Goal: Transaction & Acquisition: Subscribe to service/newsletter

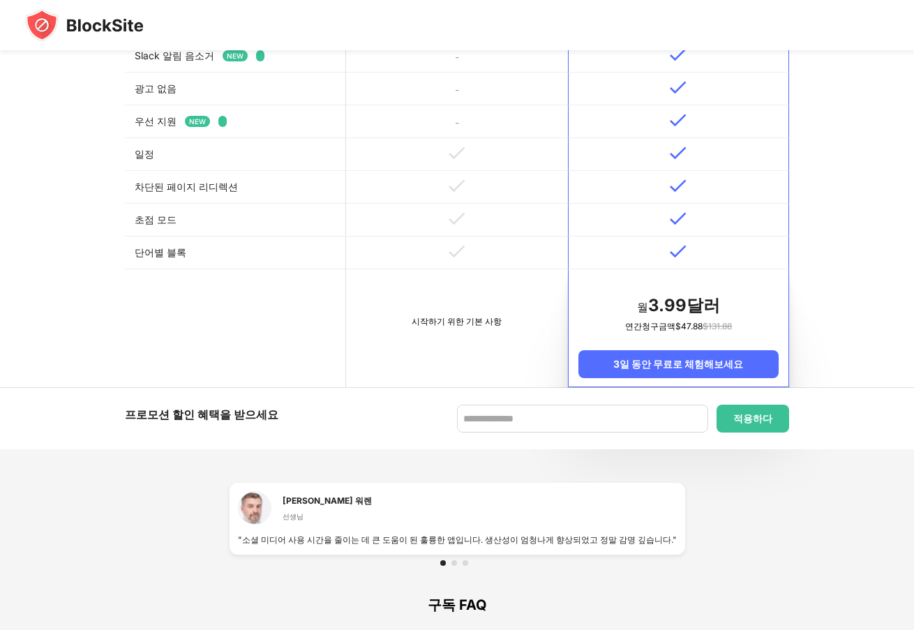
scroll to position [768, 0]
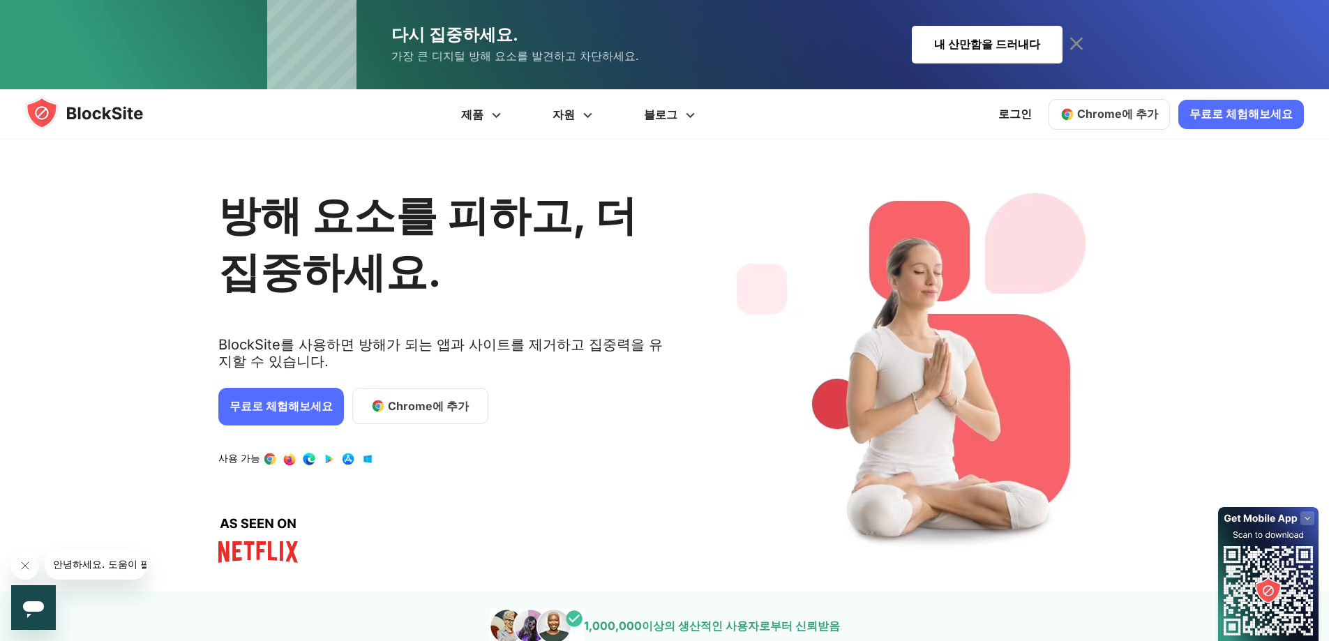
click at [275, 412] on font "무료로 체험해보세요" at bounding box center [281, 406] width 103 height 14
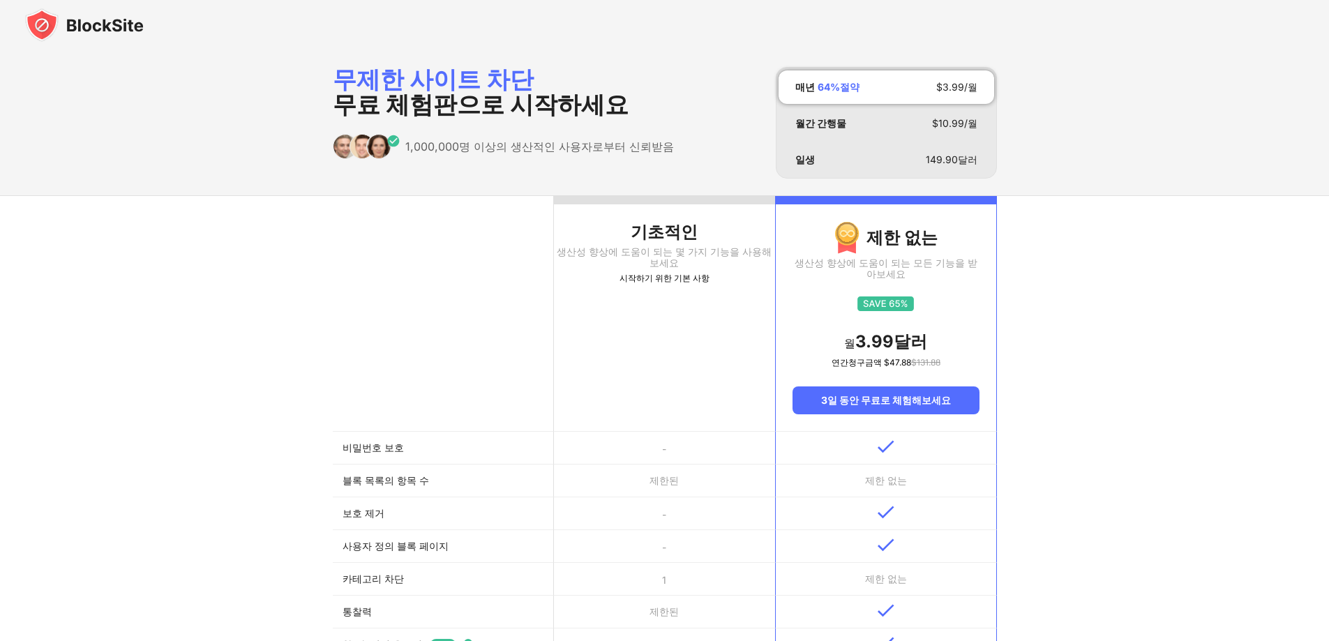
click at [653, 369] on th "기초적인 생산성 향상에 도움이 되는 몇 가지 기능을 사용해 보세요 시작하기 위한 기본 사항" at bounding box center [664, 314] width 221 height 236
click at [667, 272] on div "시작하기 위한 기본 사항" at bounding box center [664, 278] width 221 height 14
click at [667, 255] on font "생산성 향상에 도움이 되는 몇 가지 기능을 사용해 보세요" at bounding box center [664, 257] width 215 height 23
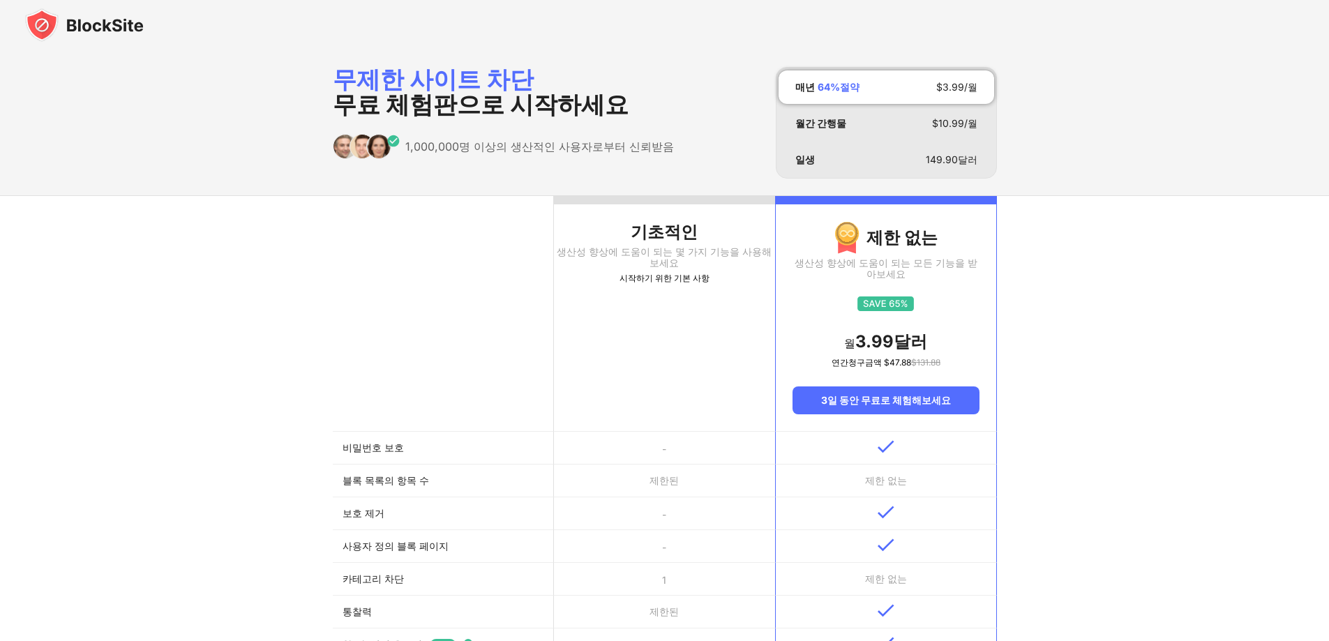
click at [667, 255] on font "생산성 향상에 도움이 되는 몇 가지 기능을 사용해 보세요" at bounding box center [664, 257] width 215 height 23
click at [472, 91] on font "무료 체험판으로 시작하세요" at bounding box center [481, 104] width 296 height 29
click at [919, 399] on font "3일 동안 무료로 체험해보세요" at bounding box center [886, 400] width 130 height 12
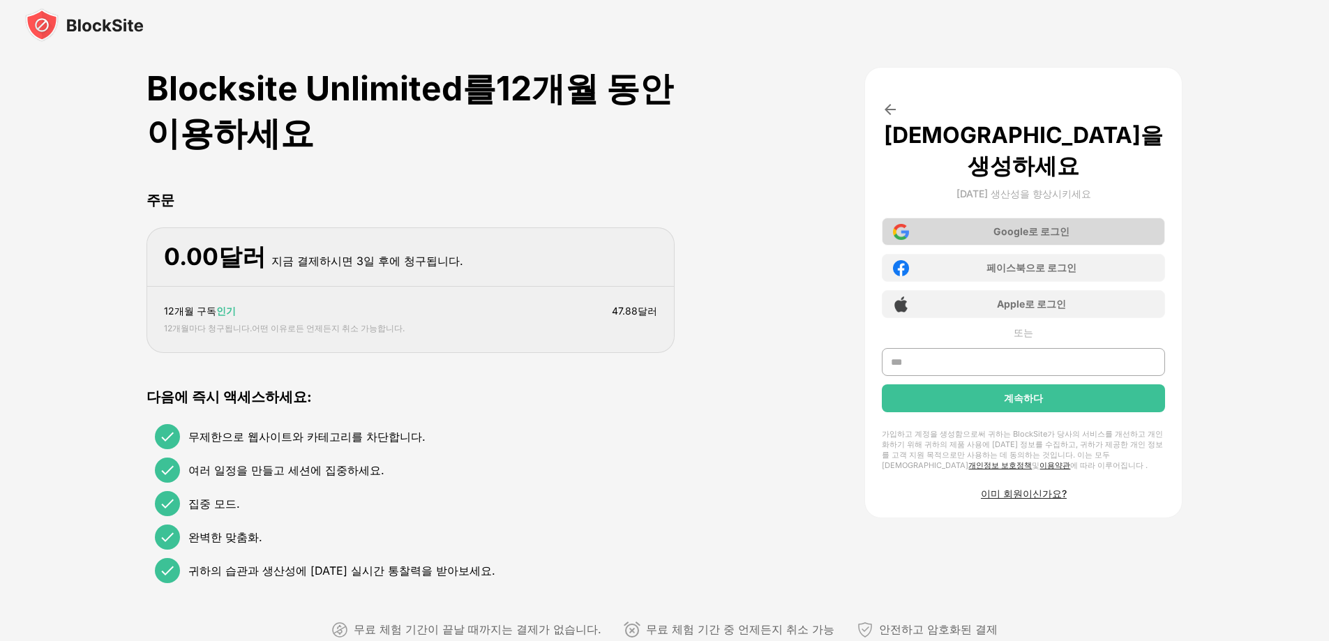
click at [993, 218] on div "Google 로 로그인" at bounding box center [1023, 232] width 283 height 28
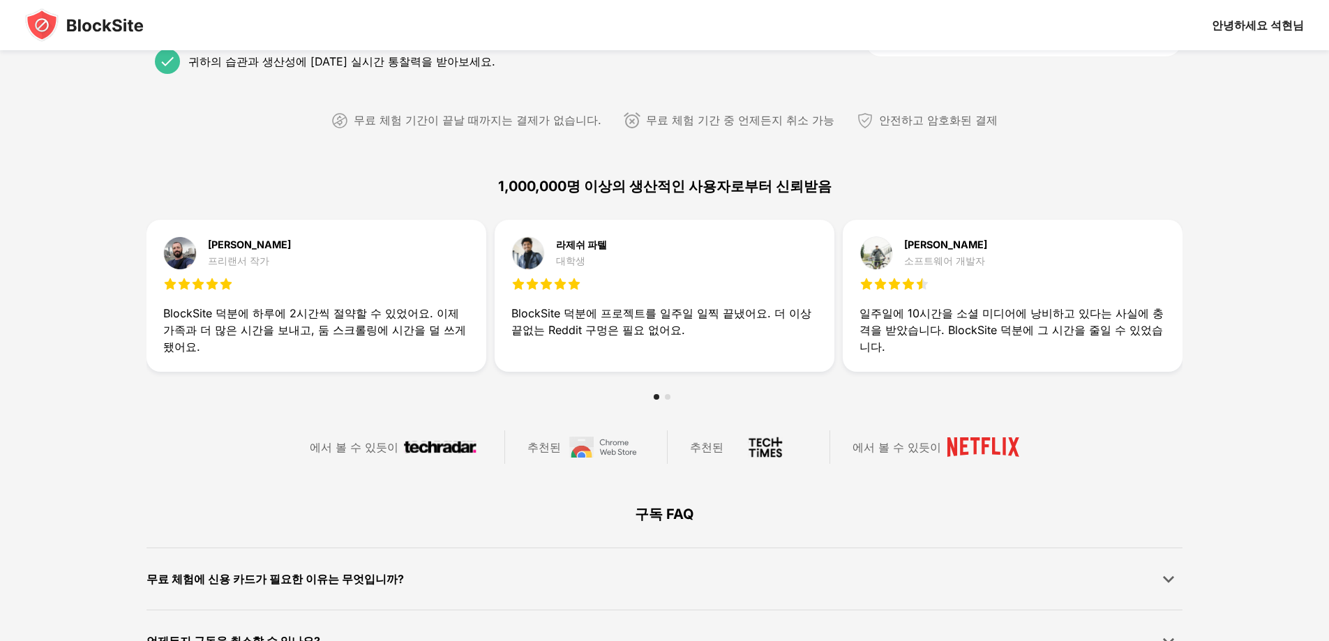
scroll to position [628, 0]
